Goal: Transaction & Acquisition: Purchase product/service

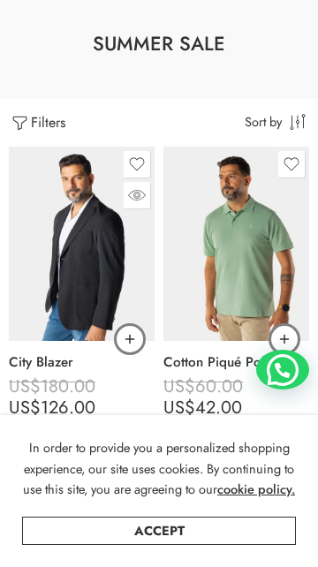
scroll to position [120, 0]
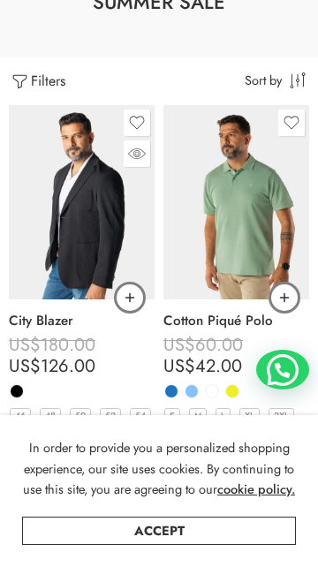
click at [40, 170] on img at bounding box center [82, 202] width 146 height 194
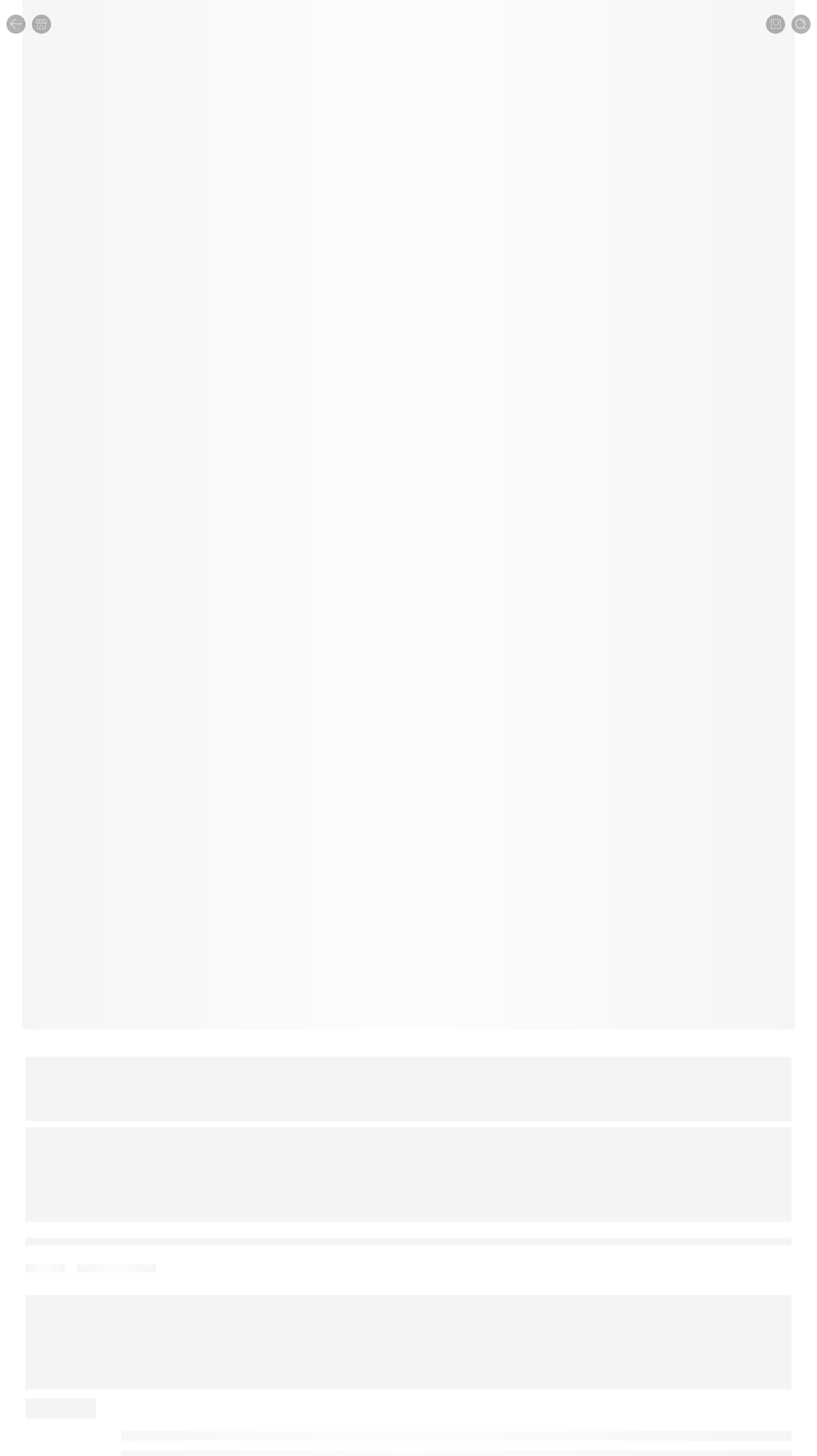
click at [251, 1241] on div "... people are viewing this right now" at bounding box center [408, 1242] width 766 height 27
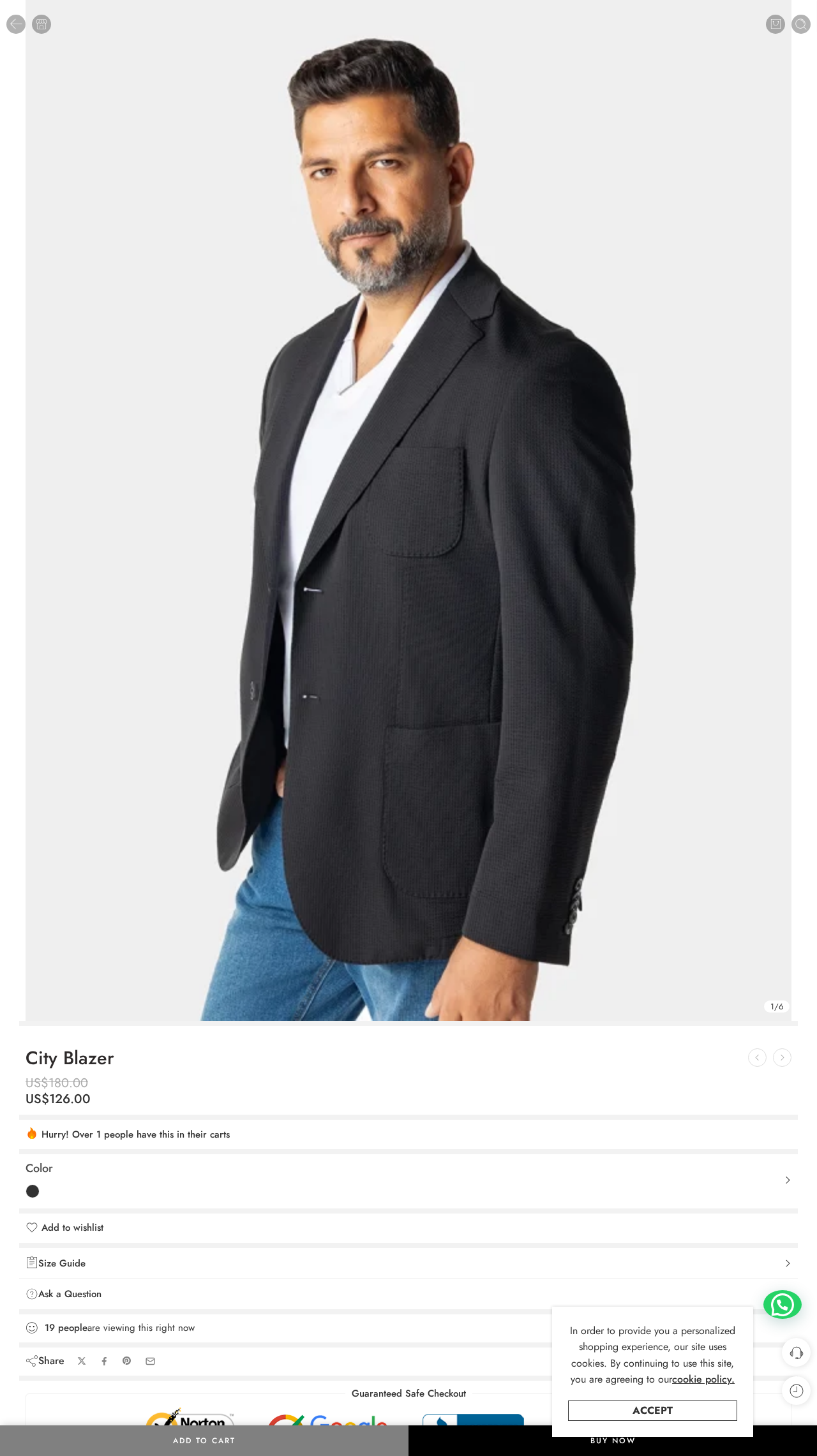
scroll to position [1, 0]
